Goal: Check status: Check status

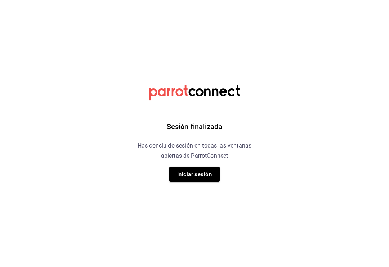
click at [207, 169] on button "Iniciar sesión" at bounding box center [194, 173] width 50 height 15
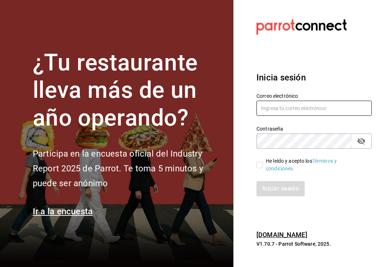
click at [303, 115] on input "text" at bounding box center [313, 107] width 115 height 15
click at [313, 131] on label "Contraseña" at bounding box center [313, 128] width 115 height 5
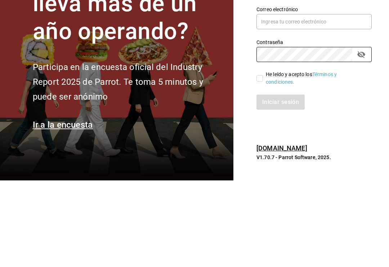
click at [332, 117] on div "Contraseña Contraseña" at bounding box center [310, 133] width 124 height 32
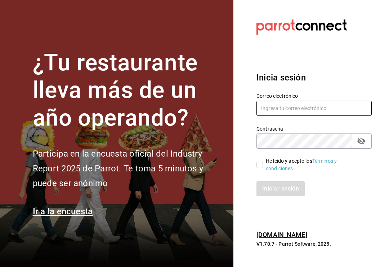
click at [312, 102] on input "text" at bounding box center [313, 107] width 115 height 15
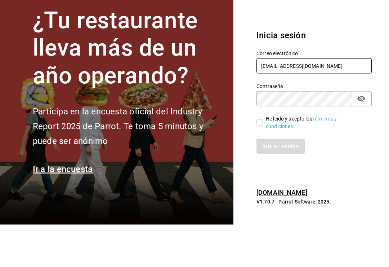
type input "[EMAIL_ADDRESS][DOMAIN_NAME]"
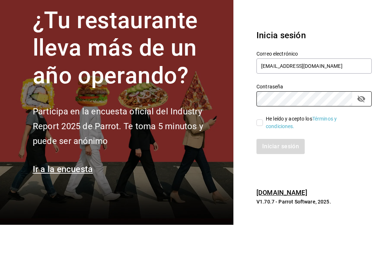
click at [356, 133] on div "Contraseña" at bounding box center [313, 140] width 115 height 15
click at [361, 137] on icon "passwordField" at bounding box center [361, 141] width 9 height 9
click at [260, 161] on input "He leído y acepto los Términos y condiciones." at bounding box center [259, 164] width 6 height 6
checkbox input "true"
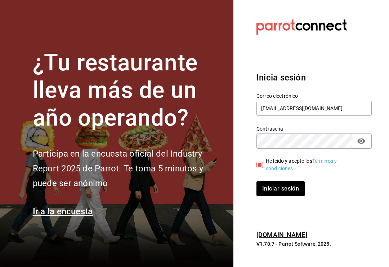
click at [293, 181] on button "Iniciar sesión" at bounding box center [280, 188] width 48 height 15
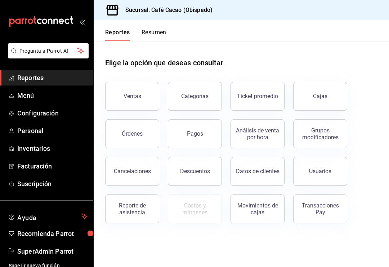
click at [203, 133] on button "Pagos" at bounding box center [195, 133] width 54 height 29
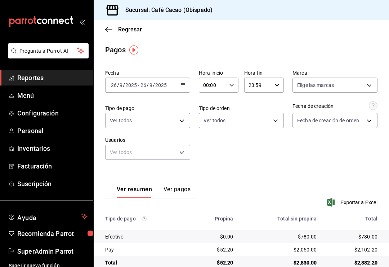
click at [184, 86] on icon "button" at bounding box center [182, 84] width 5 height 5
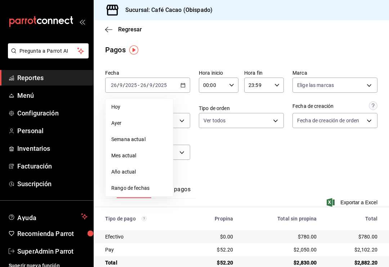
click at [149, 185] on span "Rango de fechas" at bounding box center [139, 188] width 56 height 8
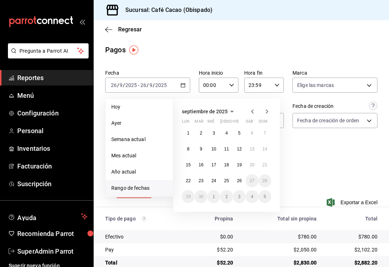
click at [189, 164] on abbr "15" at bounding box center [188, 164] width 5 height 5
click at [265, 163] on abbr "21" at bounding box center [265, 164] width 5 height 5
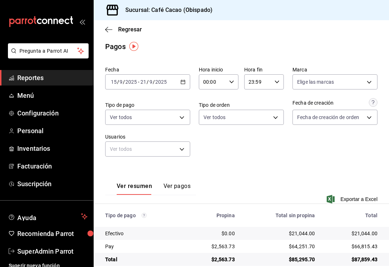
scroll to position [3, 0]
click at [182, 81] on icon "button" at bounding box center [182, 82] width 5 height 5
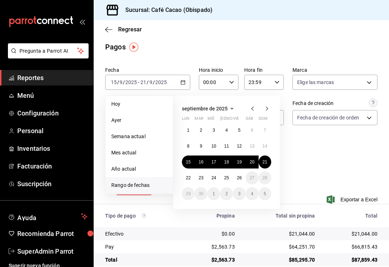
click at [186, 179] on abbr "22" at bounding box center [188, 177] width 5 height 5
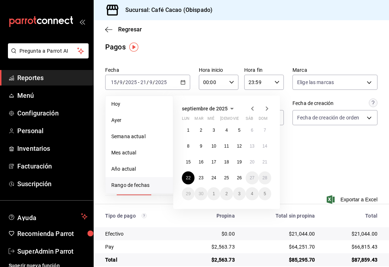
click at [239, 179] on abbr "26" at bounding box center [239, 177] width 5 height 5
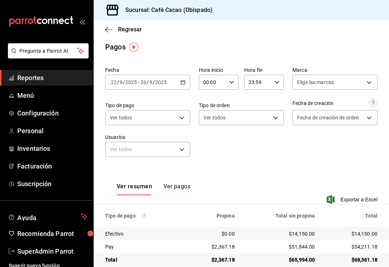
click at [182, 83] on icon "button" at bounding box center [182, 82] width 5 height 5
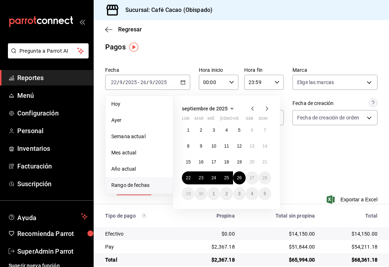
click at [188, 130] on abbr "1" at bounding box center [188, 130] width 3 height 5
click at [267, 128] on button "7" at bounding box center [265, 130] width 13 height 13
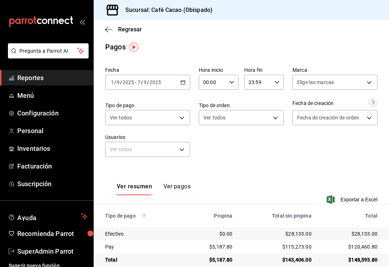
click at [187, 78] on div "[DATE] [DATE] - [DATE] [DATE]" at bounding box center [147, 82] width 85 height 15
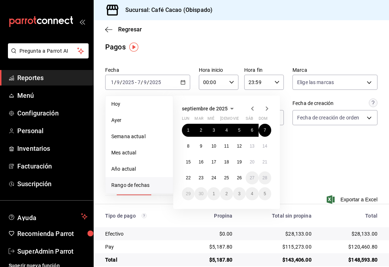
click at [189, 176] on abbr "22" at bounding box center [188, 177] width 5 height 5
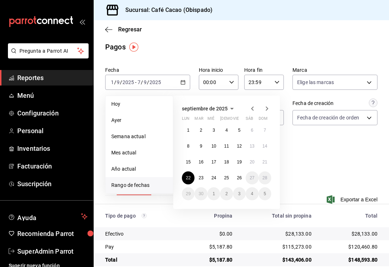
click at [238, 177] on abbr "26" at bounding box center [239, 177] width 5 height 5
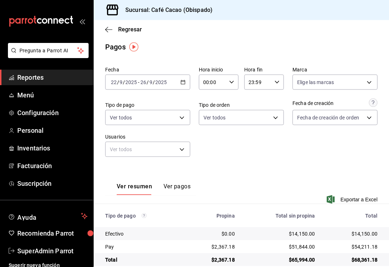
scroll to position [11, 0]
click at [179, 75] on div "[DATE] [DATE] - [DATE] [DATE]" at bounding box center [147, 82] width 85 height 15
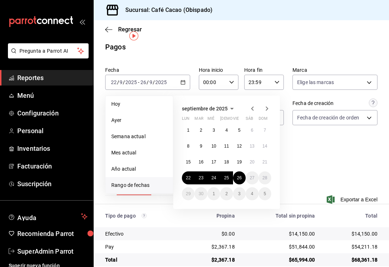
click at [266, 159] on abbr "21" at bounding box center [265, 161] width 5 height 5
click at [186, 159] on abbr "15" at bounding box center [188, 161] width 5 height 5
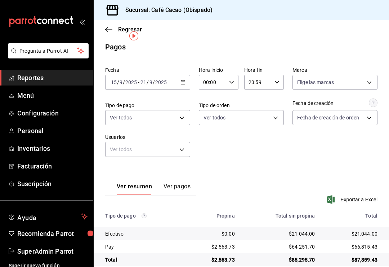
click at [183, 80] on icon "button" at bounding box center [182, 82] width 5 height 5
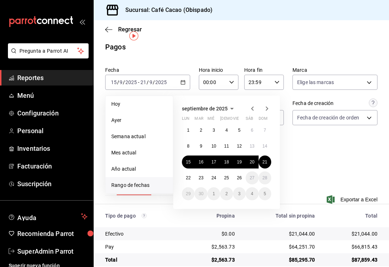
click at [188, 175] on abbr "22" at bounding box center [188, 177] width 5 height 5
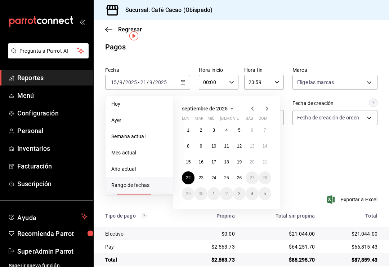
click at [238, 175] on abbr "26" at bounding box center [239, 177] width 5 height 5
